Goal: Task Accomplishment & Management: Use online tool/utility

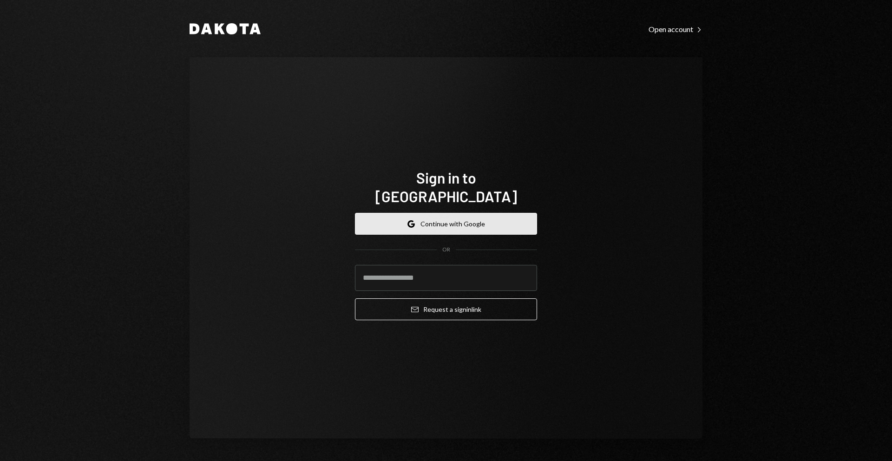
click at [496, 218] on button "Google Continue with Google" at bounding box center [446, 224] width 182 height 22
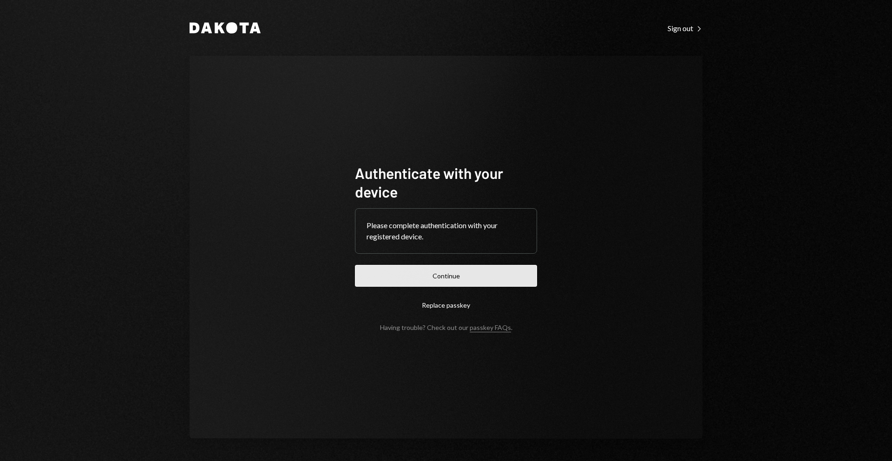
click at [473, 269] on button "Continue" at bounding box center [446, 276] width 182 height 22
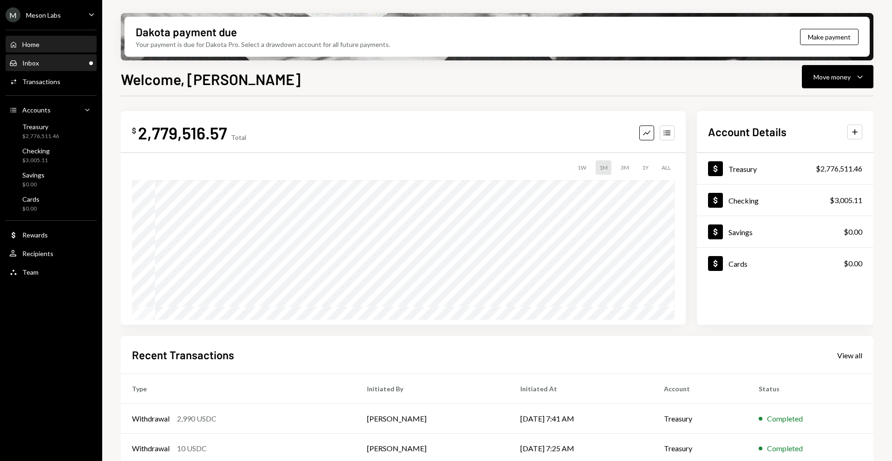
click at [72, 61] on div "Inbox Inbox" at bounding box center [51, 63] width 84 height 8
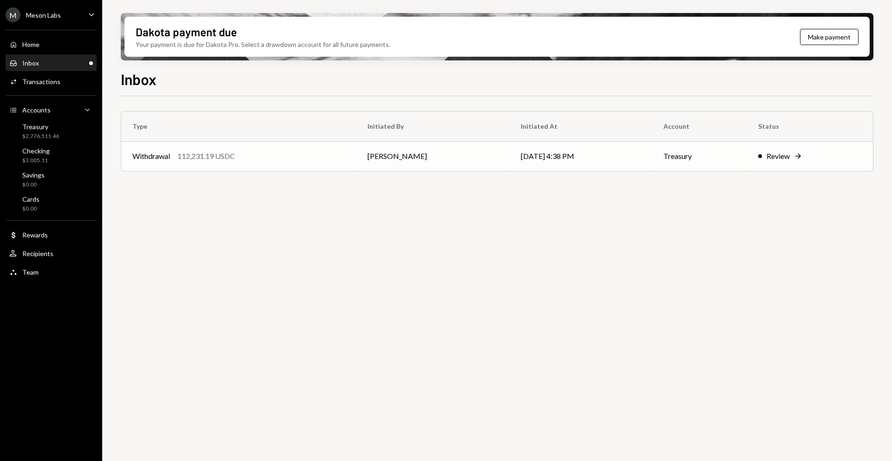
click at [789, 157] on div "Review" at bounding box center [777, 156] width 23 height 11
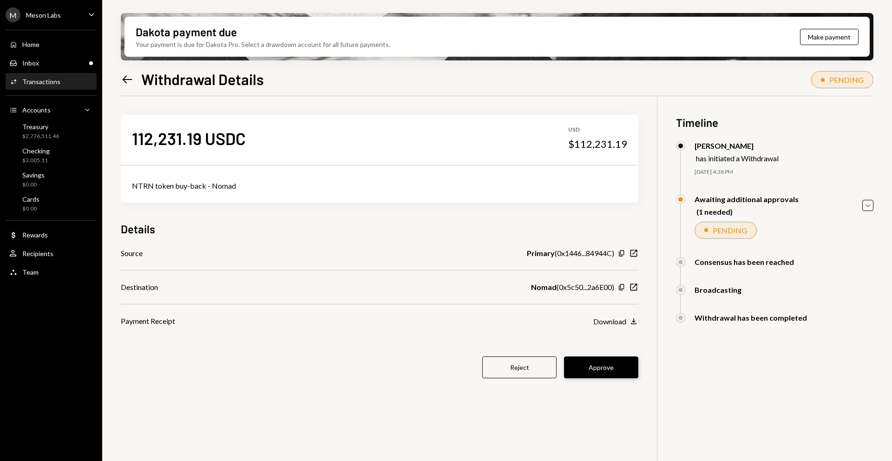
click at [622, 374] on button "Approve" at bounding box center [601, 367] width 74 height 22
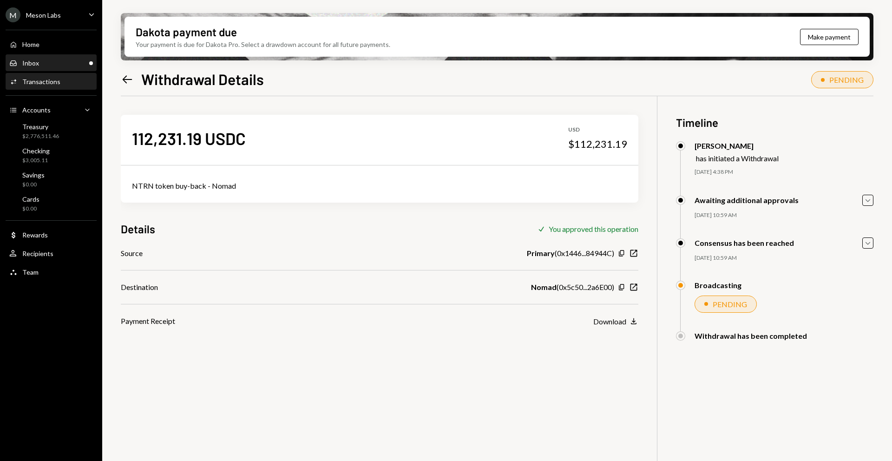
click at [60, 68] on div "Inbox Inbox" at bounding box center [51, 63] width 84 height 16
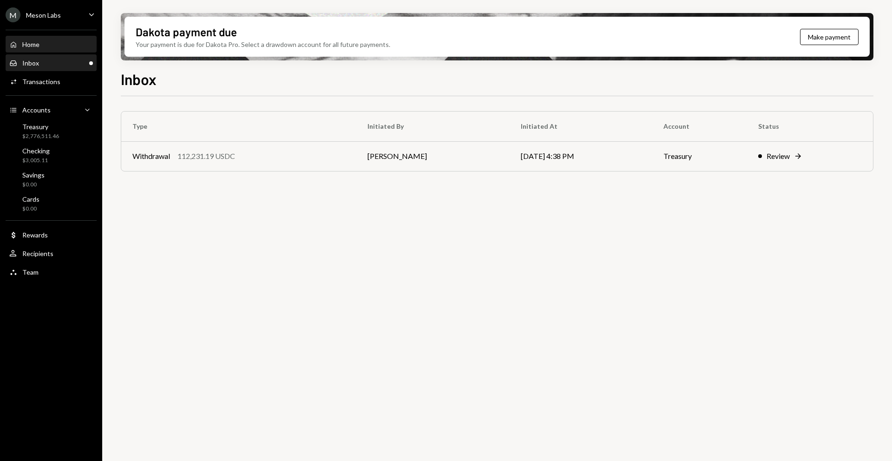
click at [53, 51] on div "Home Home" at bounding box center [51, 45] width 84 height 16
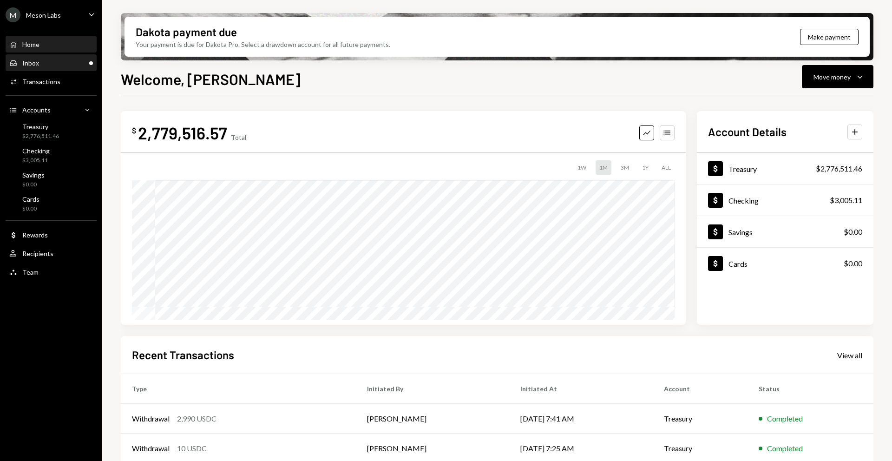
click at [95, 66] on link "Inbox Inbox" at bounding box center [51, 62] width 91 height 17
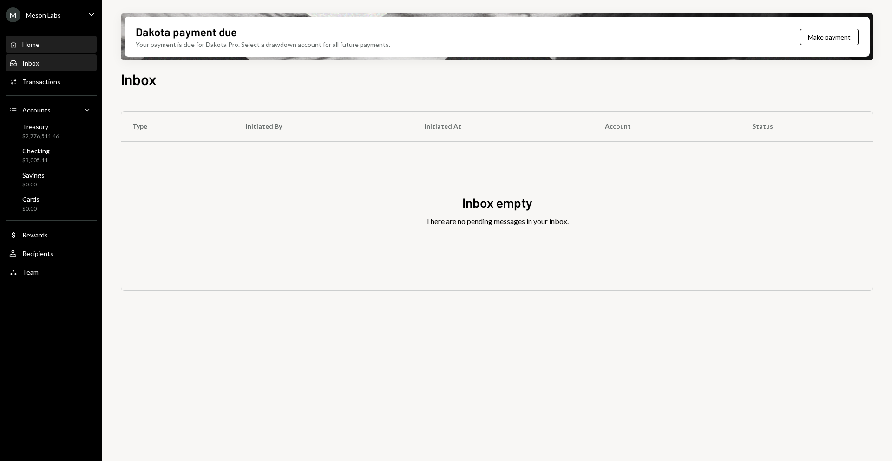
click at [63, 45] on div "Home Home" at bounding box center [51, 44] width 84 height 8
